Goal: Task Accomplishment & Management: Manage account settings

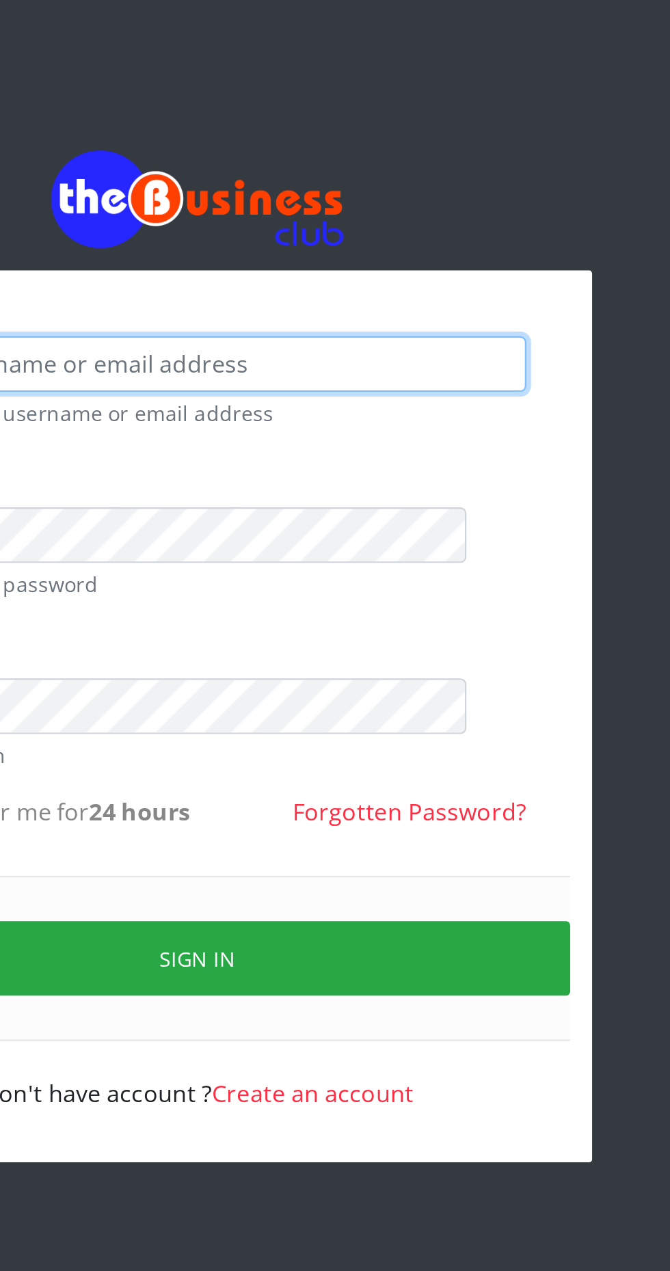
click at [407, 210] on input "text" at bounding box center [347, 202] width 282 height 26
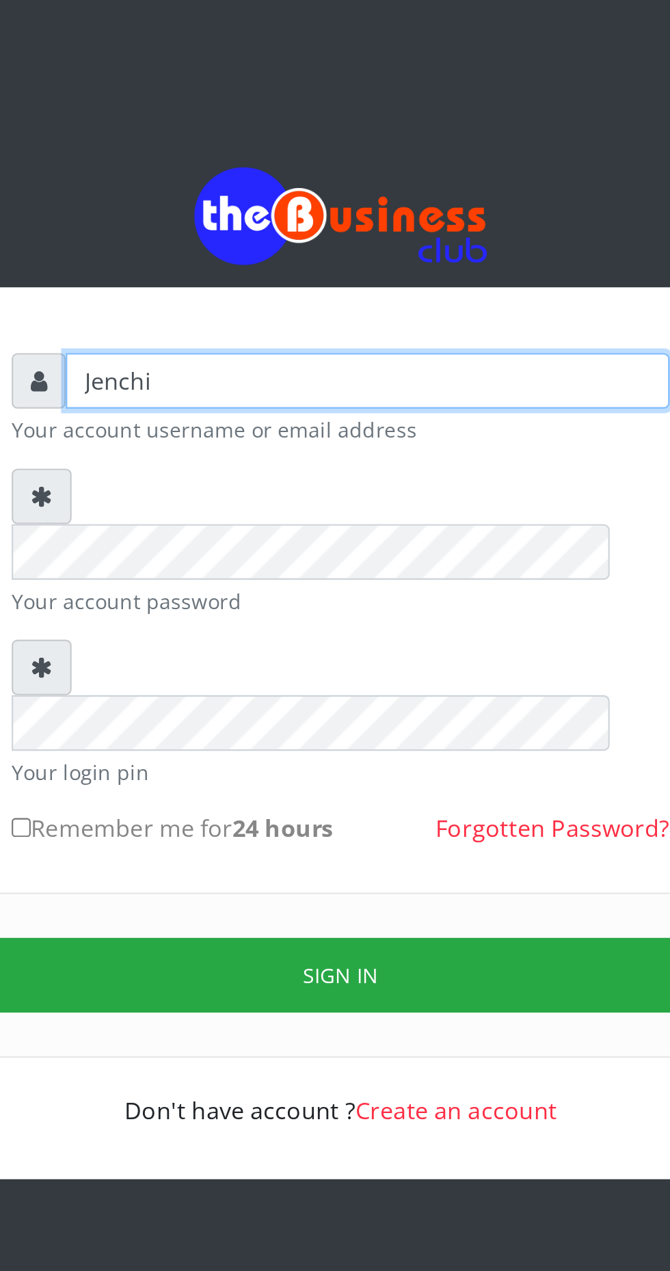
type input "Jenchi"
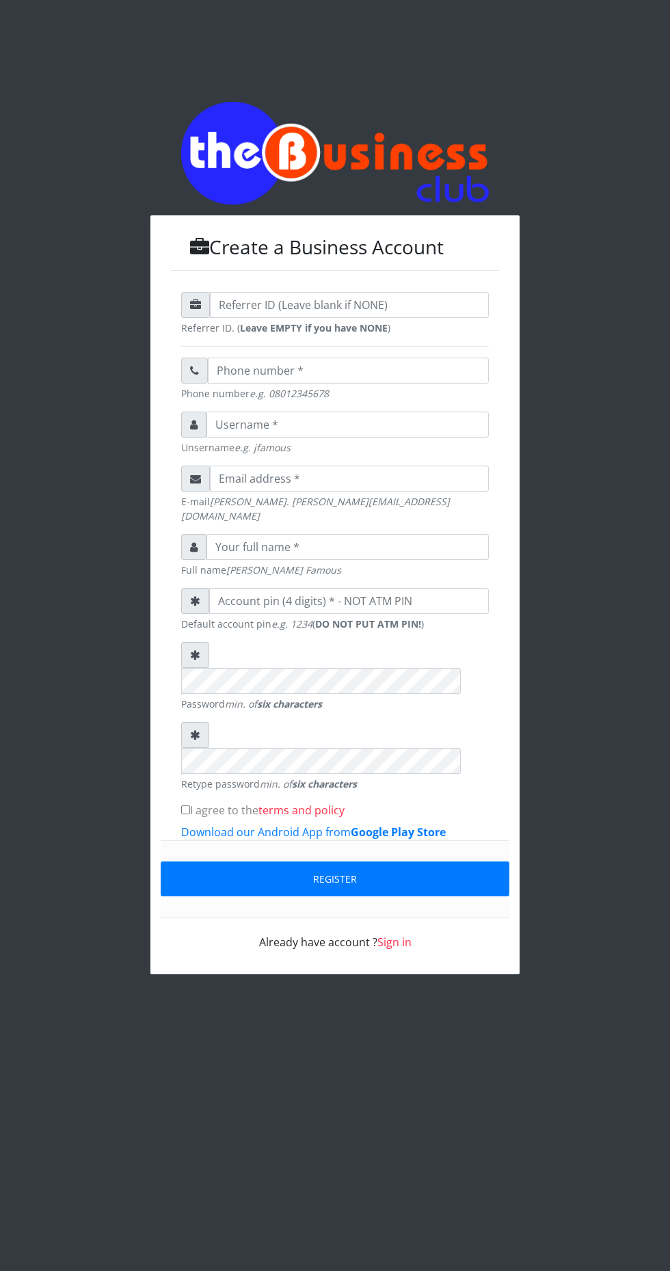
click at [583, 133] on div "Create a Business Account Referrer ID. ( Leave EMPTY if you have NONE ) Phone n…" at bounding box center [335, 538] width 670 height 1076
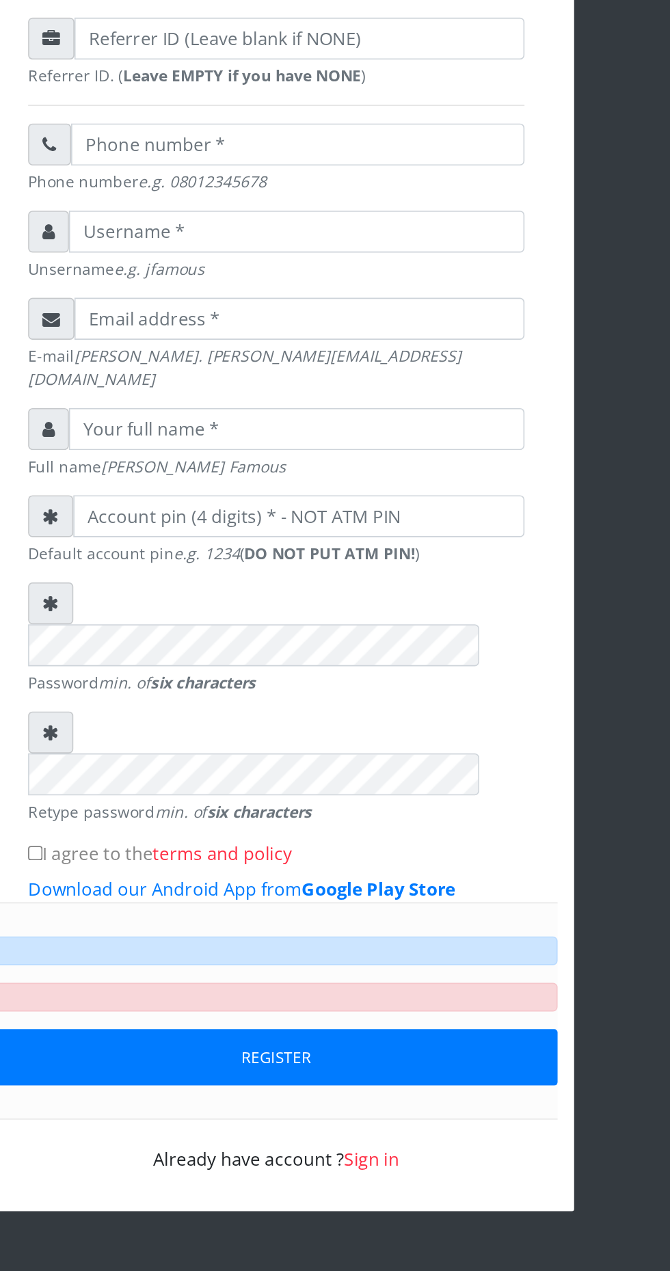
click at [312, 975] on div "Already have account ? Sign in" at bounding box center [335, 991] width 308 height 33
click at [320, 975] on div "Already have account ? Sign in" at bounding box center [335, 991] width 308 height 33
click at [395, 992] on link "Sign in" at bounding box center [394, 999] width 34 height 15
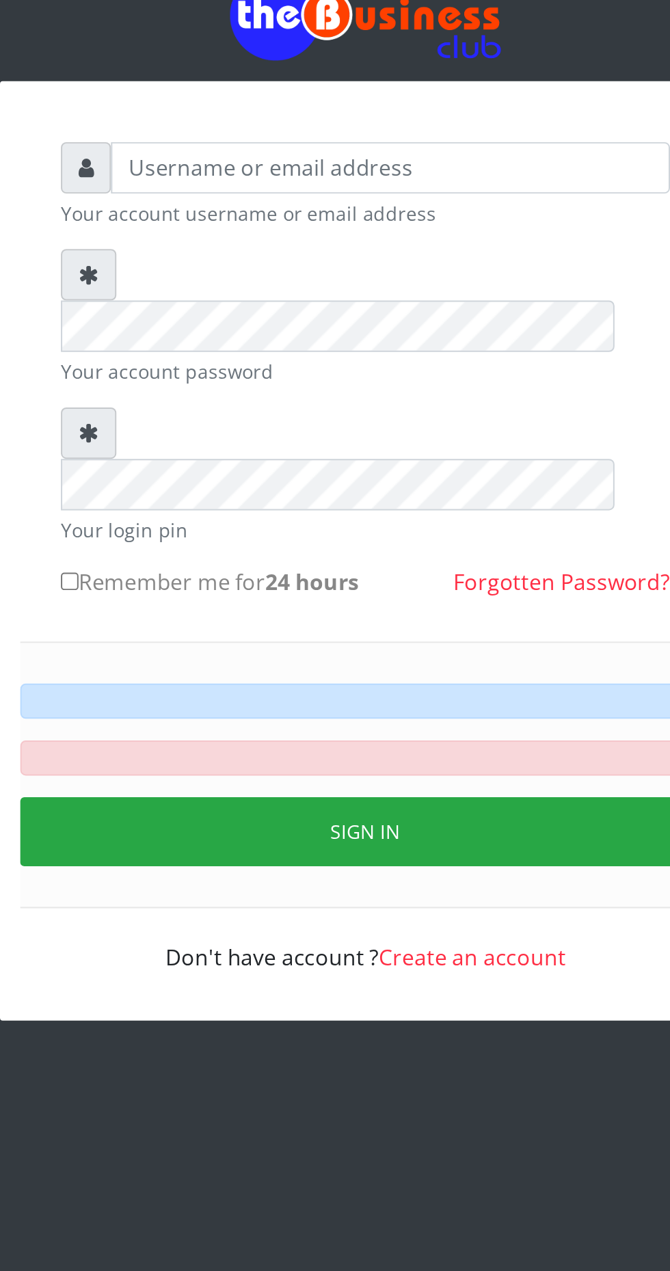
click at [420, 403] on link "Forgotten Password?" at bounding box center [433, 410] width 109 height 15
click at [429, 403] on link "Forgotten Password?" at bounding box center [433, 410] width 109 height 15
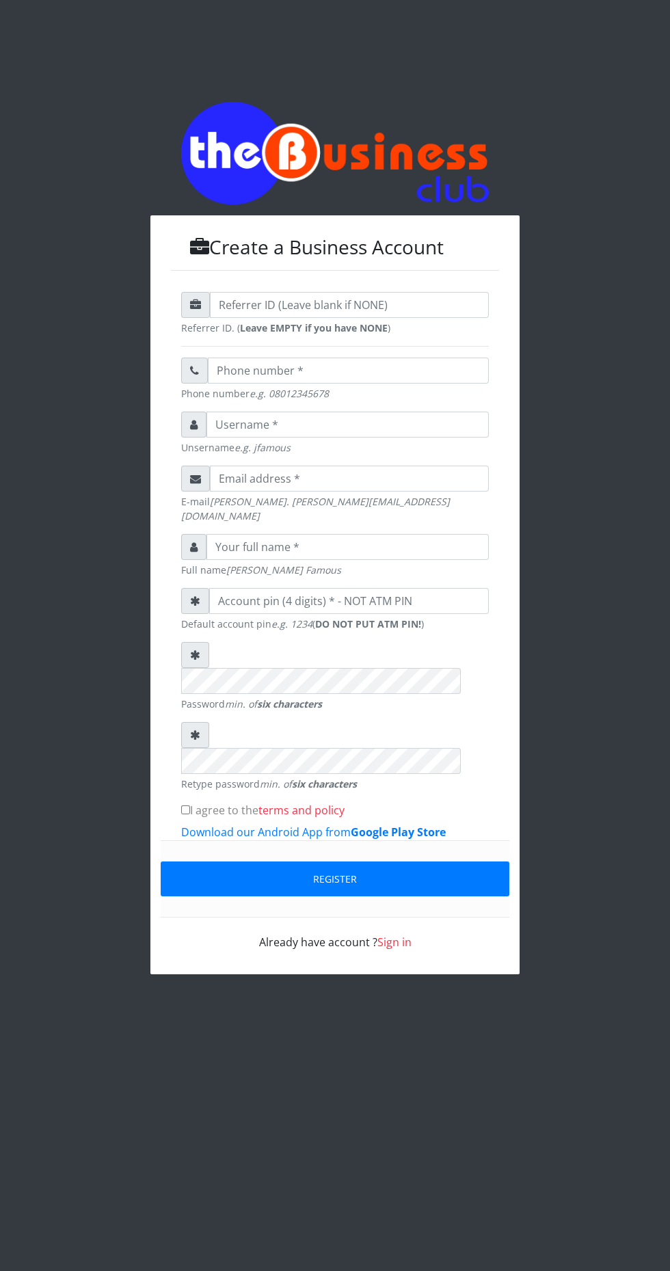
click at [312, 918] on div "Already have account ? Sign in" at bounding box center [335, 934] width 308 height 33
click at [394, 935] on link "Sign in" at bounding box center [394, 942] width 34 height 15
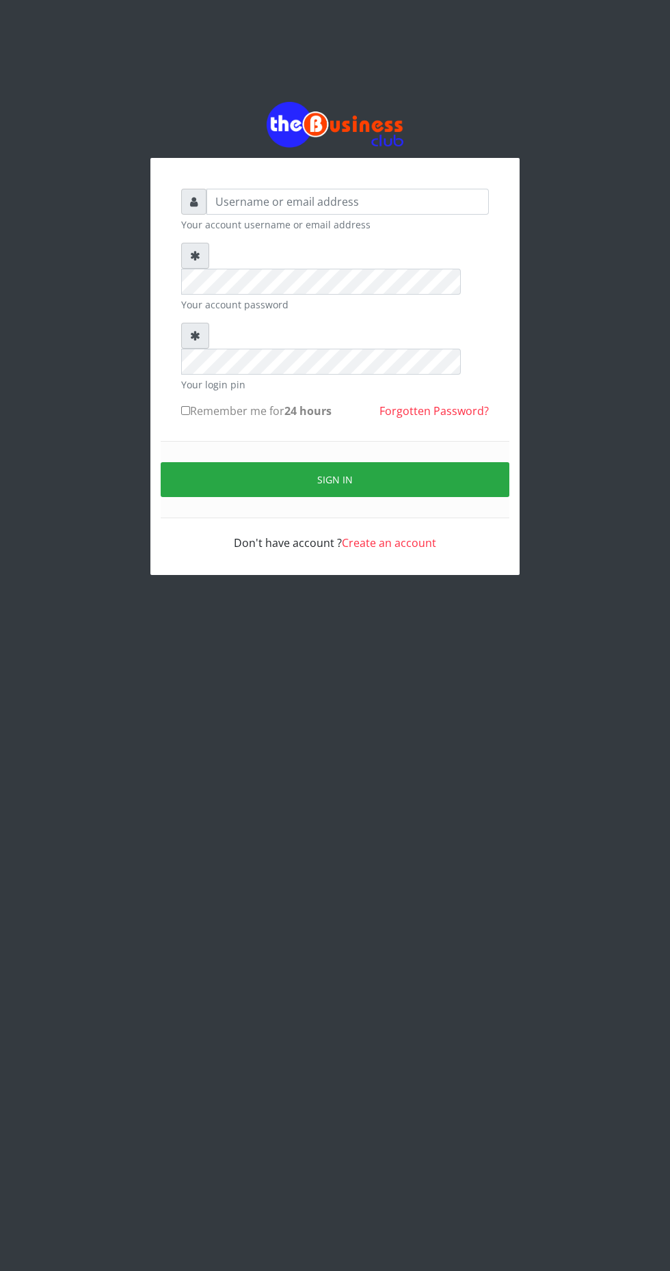
click at [436, 403] on link "Forgotten Password?" at bounding box center [433, 410] width 109 height 15
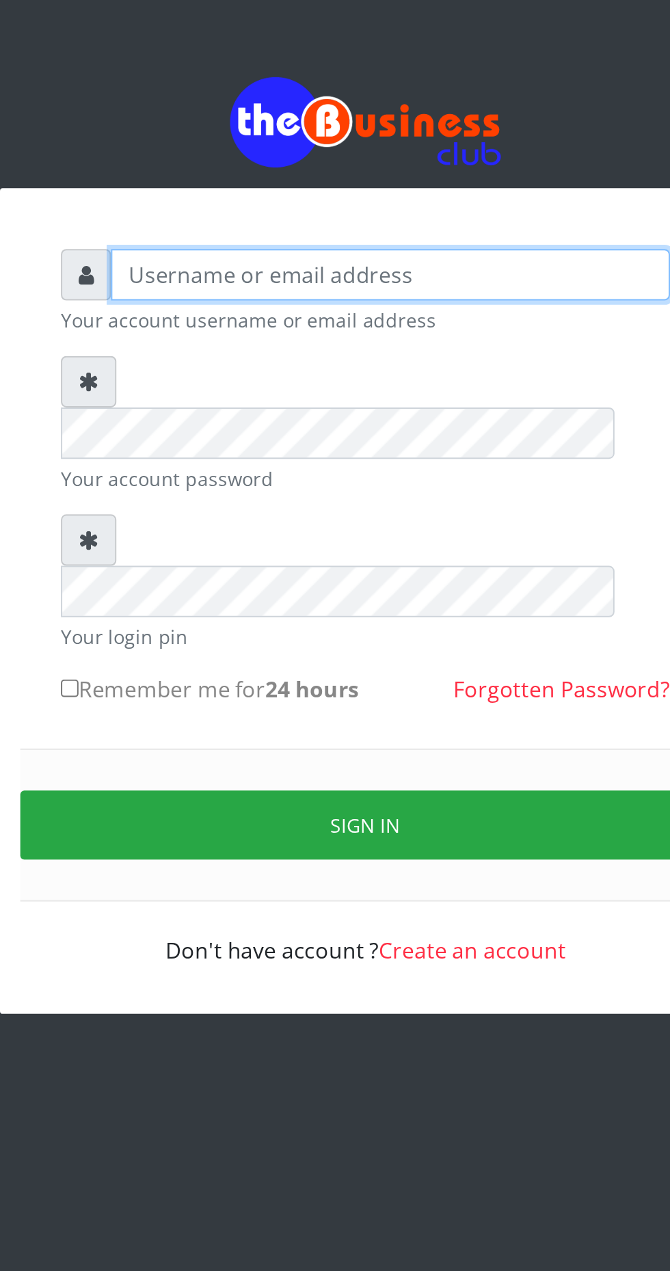
click at [295, 206] on input "text" at bounding box center [347, 202] width 282 height 26
type input "Iwol"
type input "[EMAIL_ADDRESS][DOMAIN_NAME]"
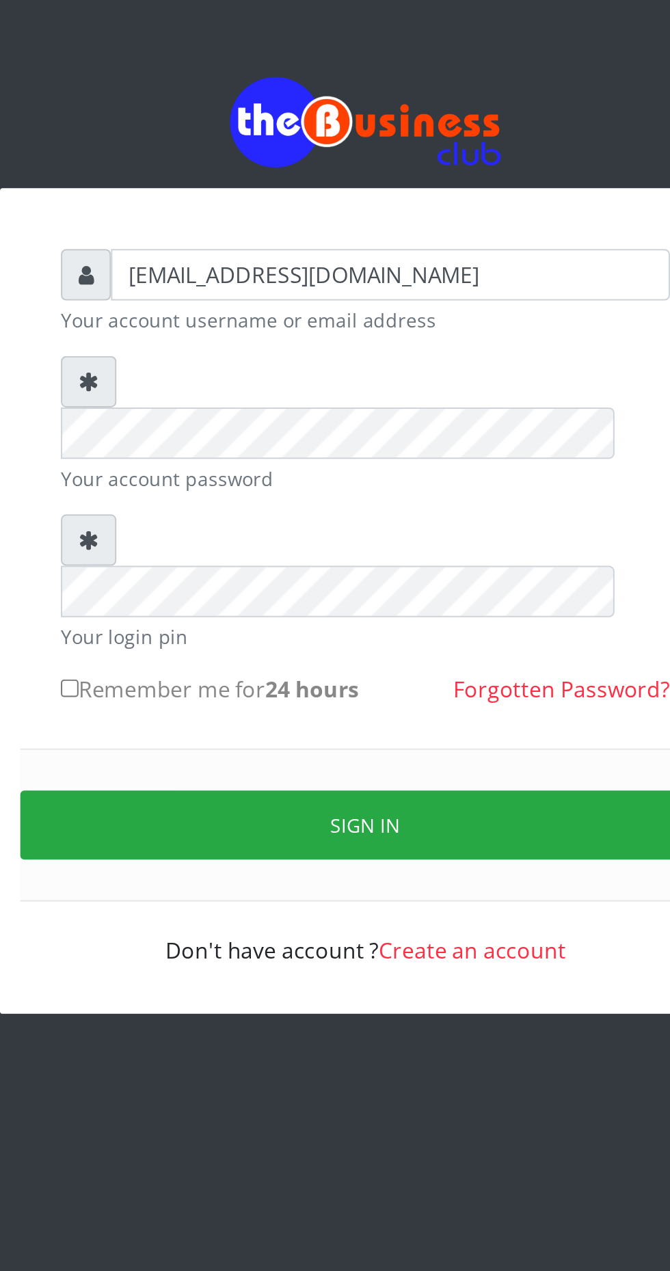
click at [190, 406] on input "Remember me for 24 hours" at bounding box center [185, 410] width 9 height 9
checkbox input "true"
click at [347, 462] on button "Sign in" at bounding box center [335, 479] width 349 height 35
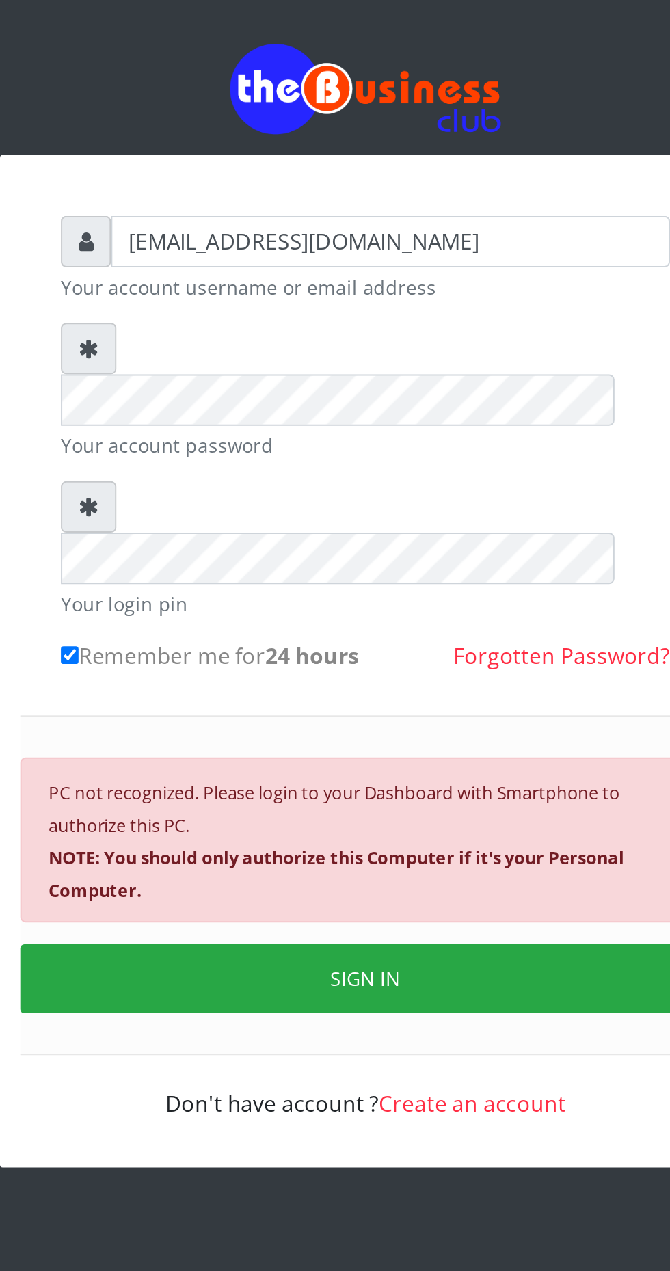
click at [348, 557] on button "SIGN IN" at bounding box center [335, 574] width 349 height 35
click at [360, 557] on button "SIGN IN" at bounding box center [335, 574] width 349 height 35
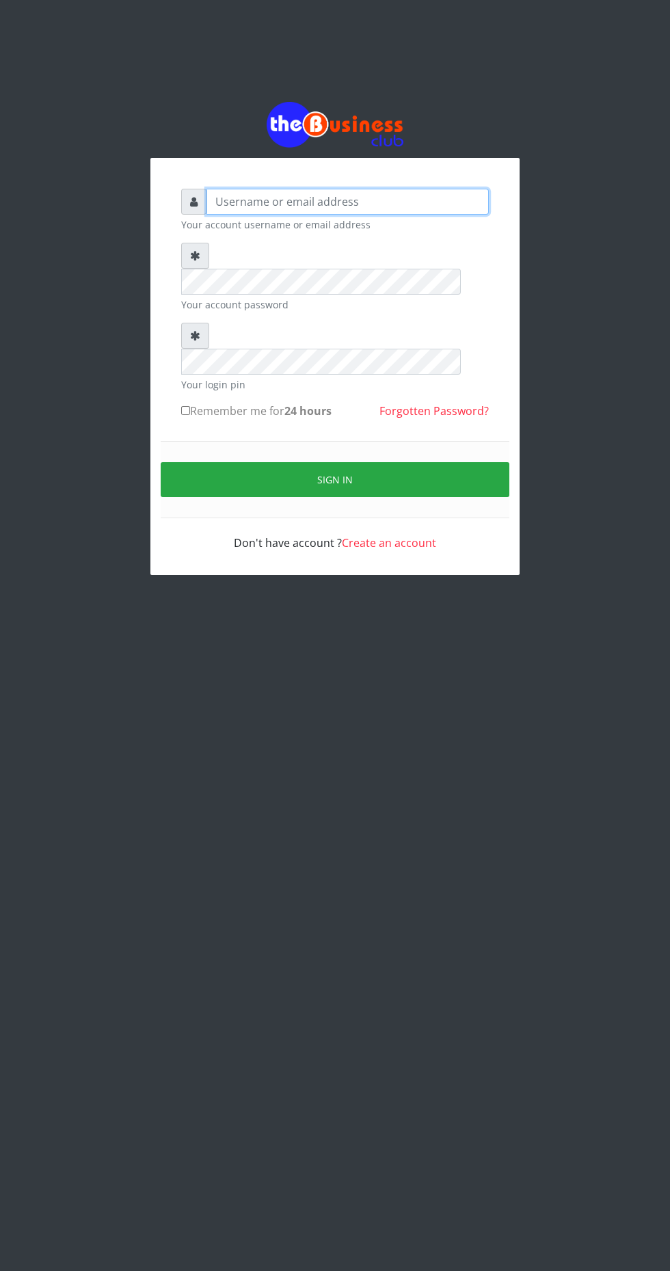
click at [312, 210] on input "text" at bounding box center [347, 202] width 282 height 26
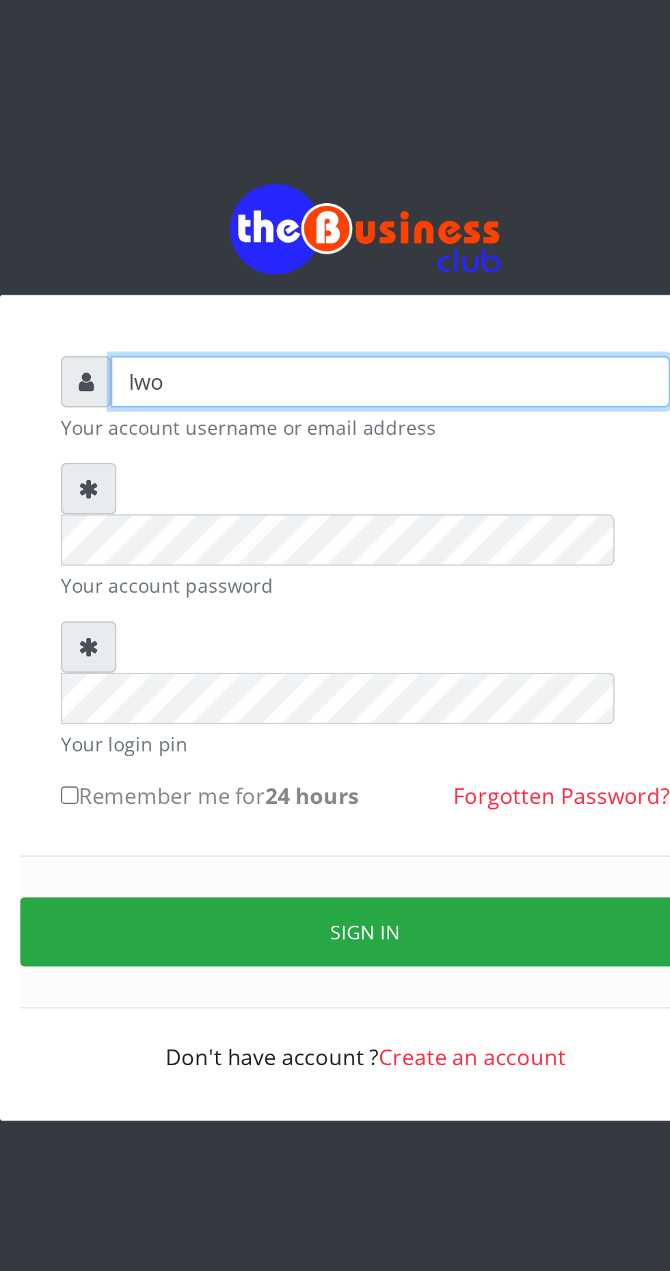
type input "Iwol"
type input "[EMAIL_ADDRESS][DOMAIN_NAME]"
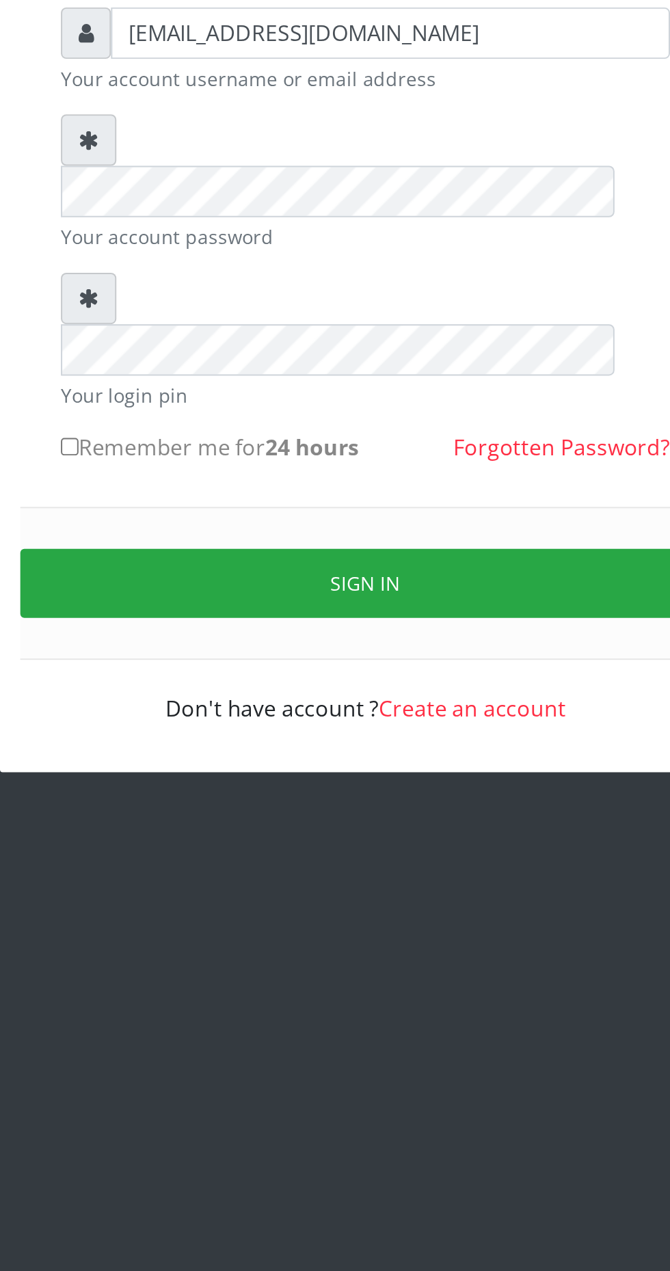
click at [185, 406] on input "Remember me for 24 hours" at bounding box center [185, 410] width 9 height 9
checkbox input "true"
click at [368, 462] on button "Sign in" at bounding box center [335, 479] width 349 height 35
